Goal: Task Accomplishment & Management: Manage account settings

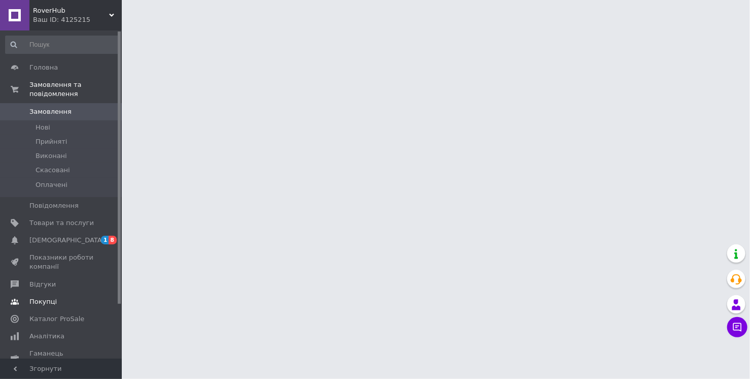
scroll to position [49, 0]
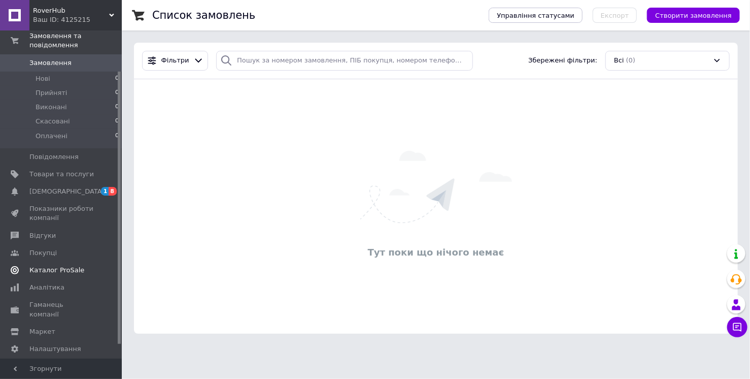
click at [52, 266] on span "Каталог ProSale" at bounding box center [56, 269] width 55 height 9
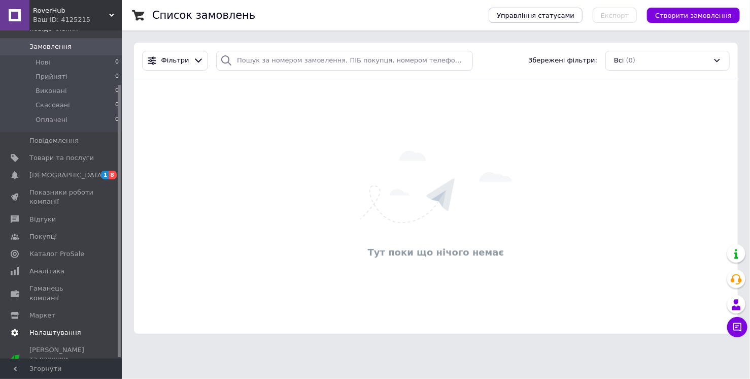
click at [47, 328] on span "Налаштування" at bounding box center [55, 332] width 52 height 9
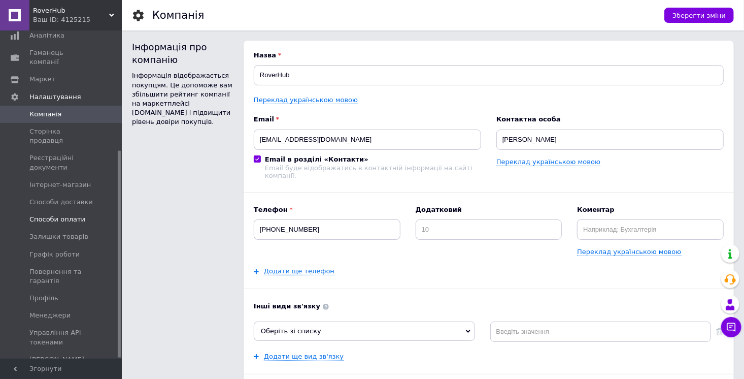
click at [56, 215] on span "Способи оплати" at bounding box center [57, 219] width 56 height 9
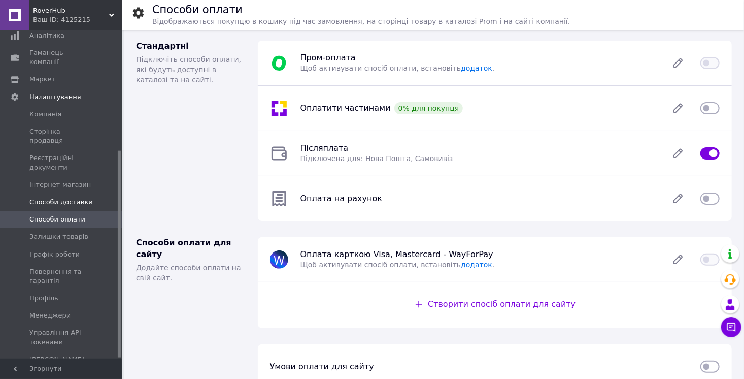
click at [63, 197] on span "Способи доставки" at bounding box center [60, 201] width 63 height 9
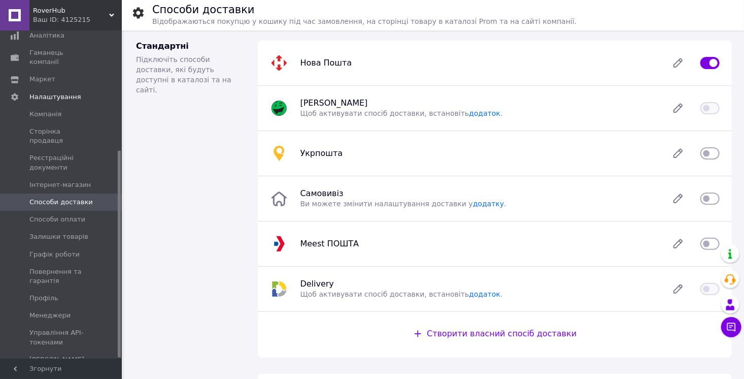
click at [54, 18] on div "Ваш ID: 4125215" at bounding box center [77, 19] width 89 height 9
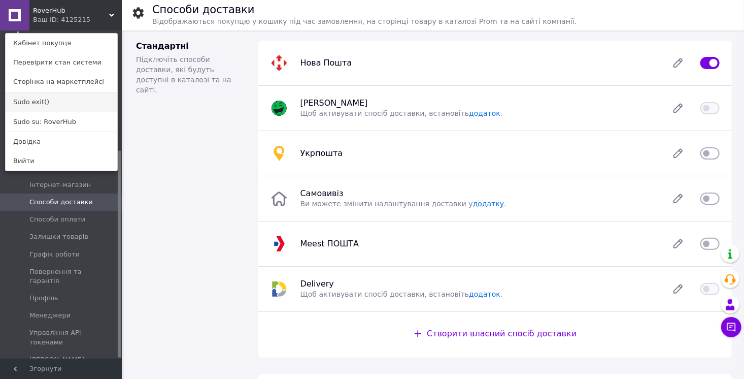
click at [47, 104] on link "Sudo exit()" at bounding box center [62, 101] width 112 height 19
